Goal: Task Accomplishment & Management: Use online tool/utility

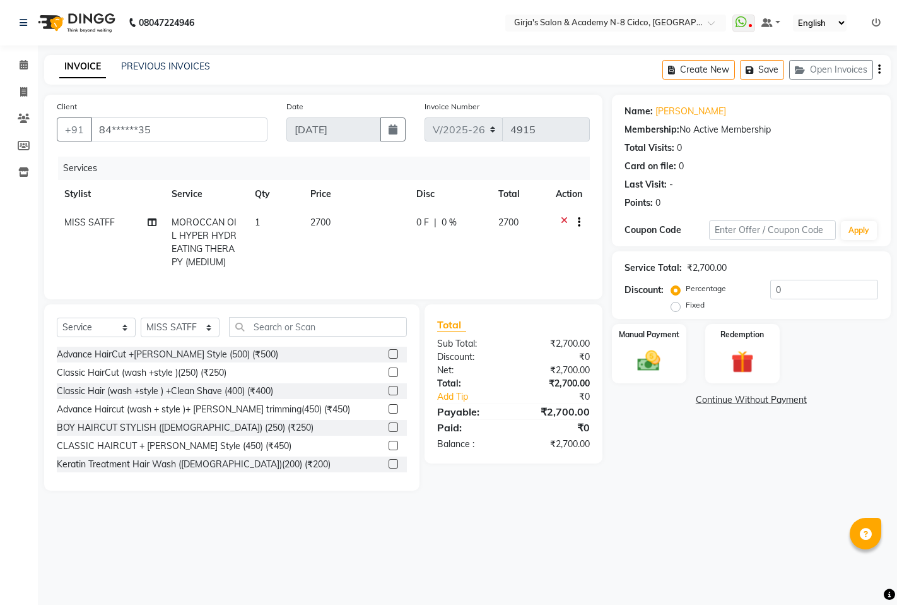
select select "66"
select select "service"
select select "66554"
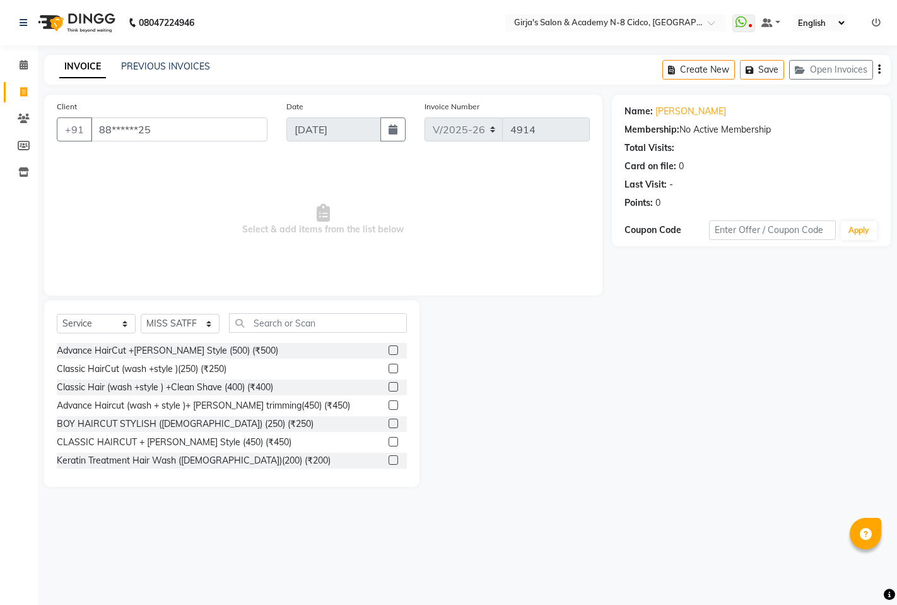
select select "66"
select select "service"
select select "66554"
click at [28, 60] on span at bounding box center [24, 65] width 22 height 15
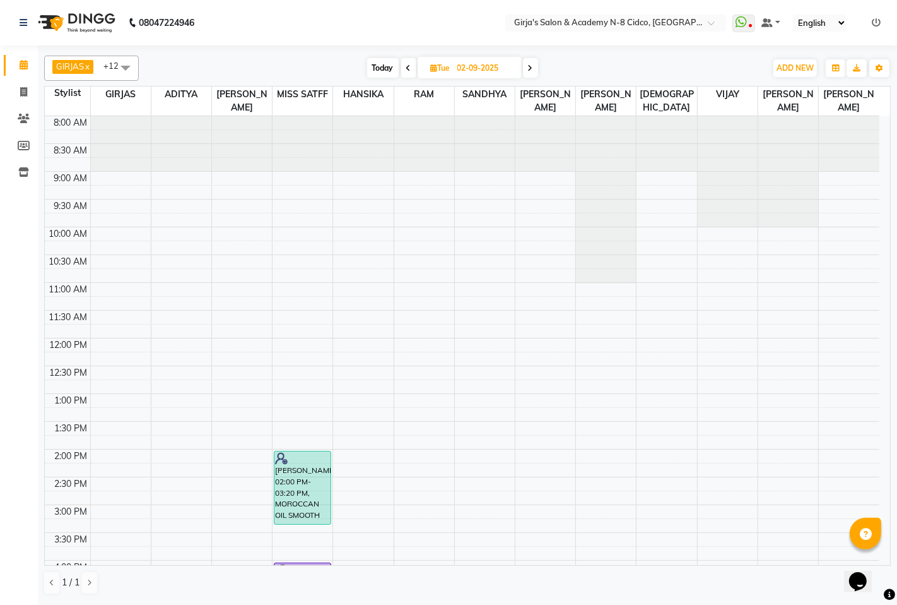
click at [379, 76] on span "Today" at bounding box center [383, 68] width 32 height 20
type input "[DATE]"
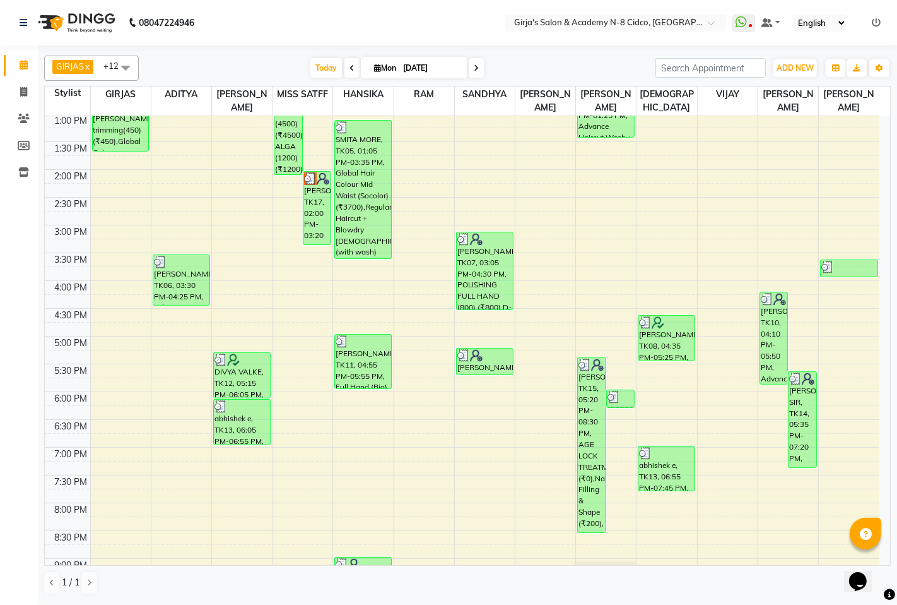
scroll to position [247, 0]
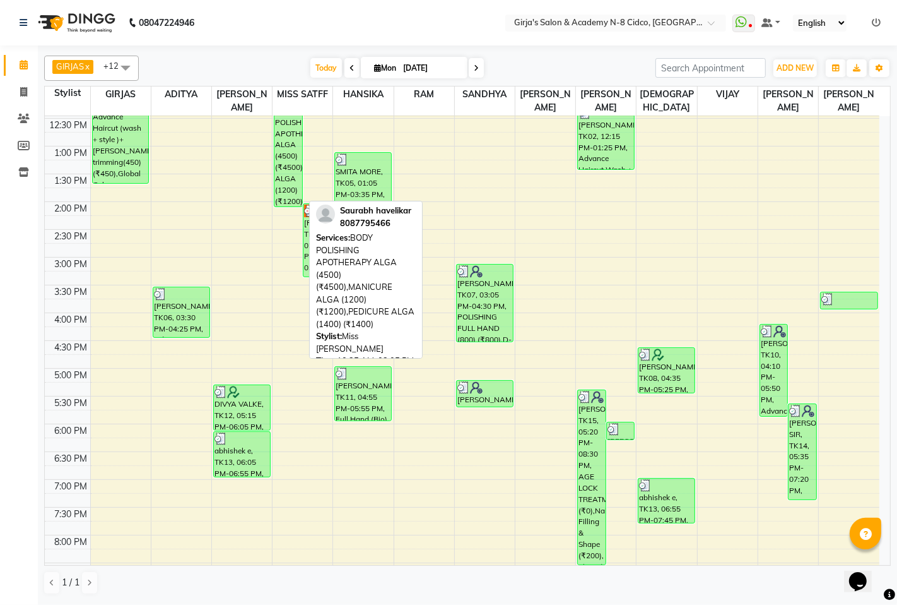
click at [292, 184] on div "Saurabh havelikar, TK04, 10:35 AM-02:05 PM, BODY POLISHING APOTHERAPY ALGA (450…" at bounding box center [288, 109] width 27 height 193
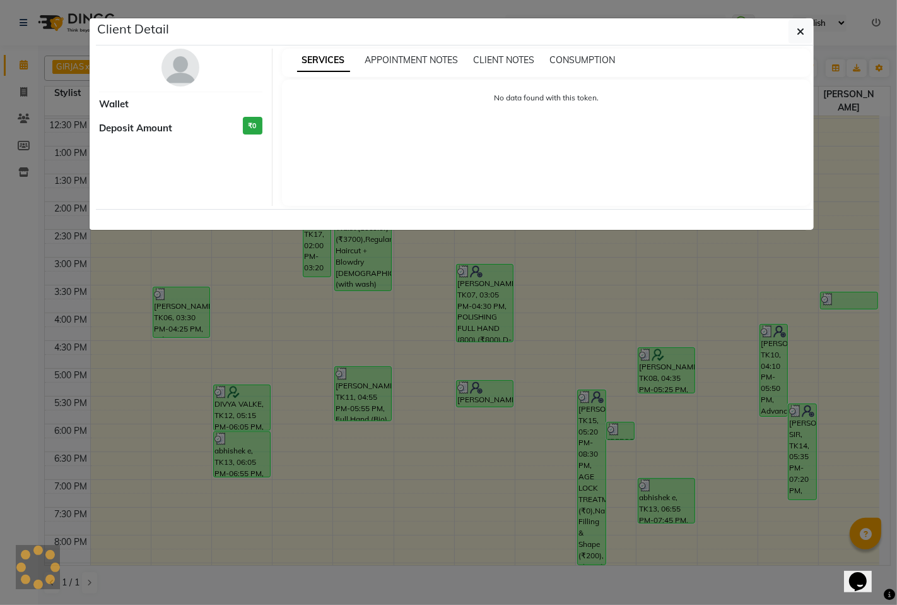
select select "3"
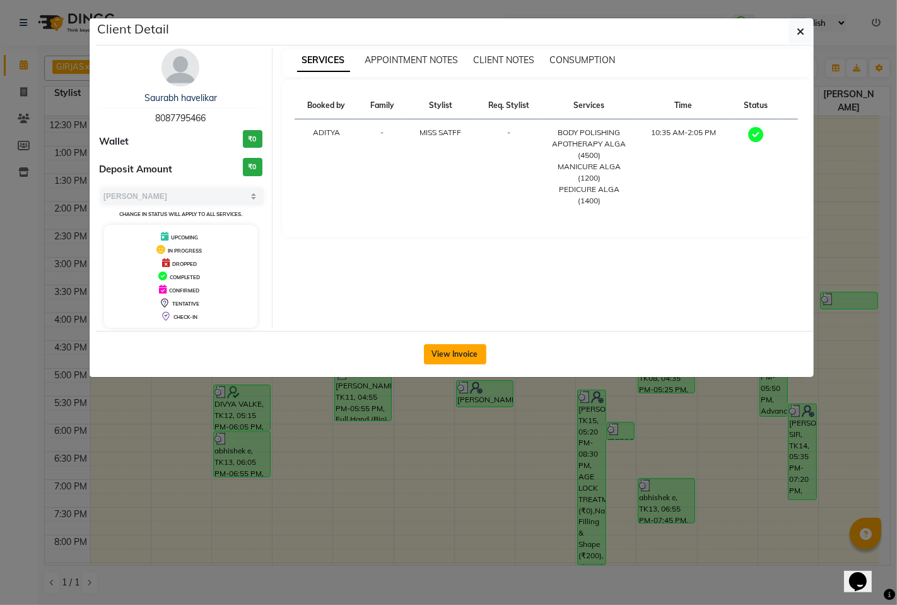
click at [453, 345] on button "View Invoice" at bounding box center [455, 354] width 62 height 20
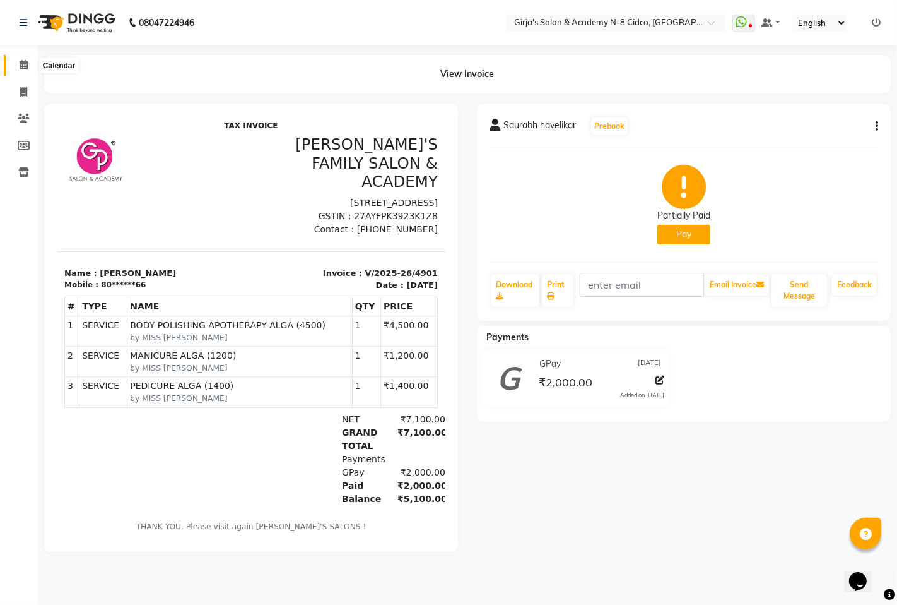
click at [23, 66] on icon at bounding box center [24, 64] width 8 height 9
